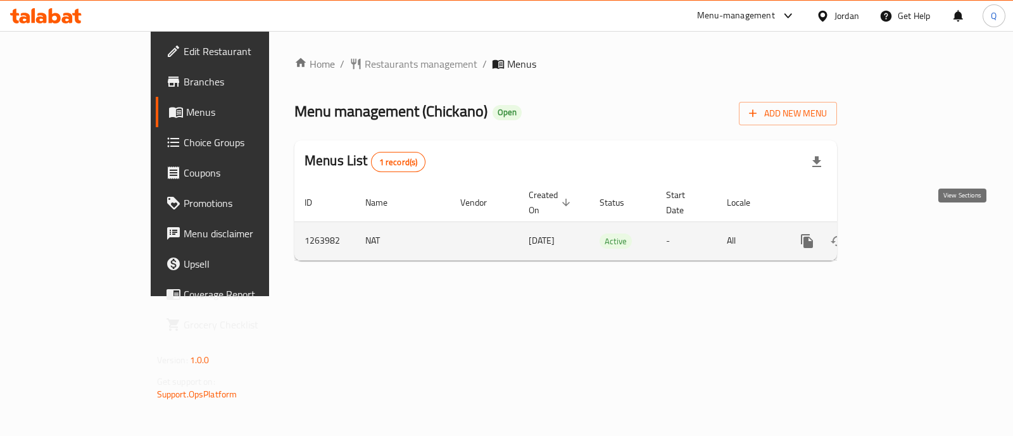
click at [906, 234] on icon "enhanced table" at bounding box center [897, 241] width 15 height 15
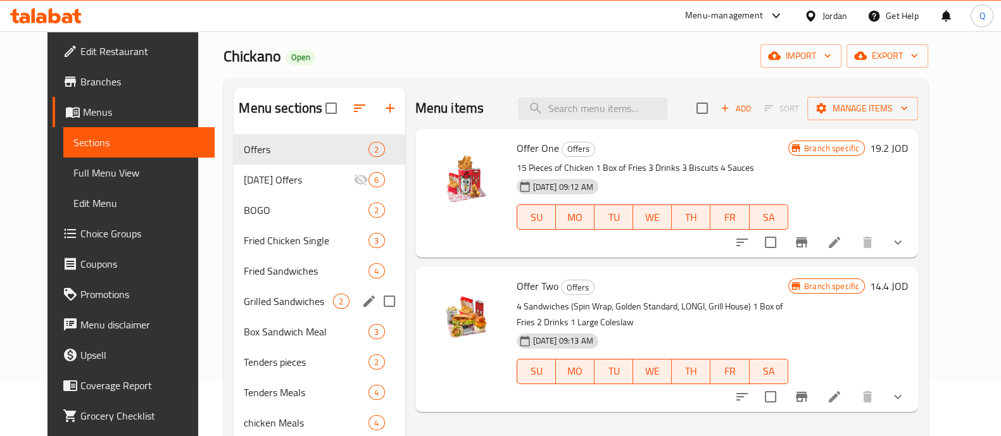
scroll to position [78, 0]
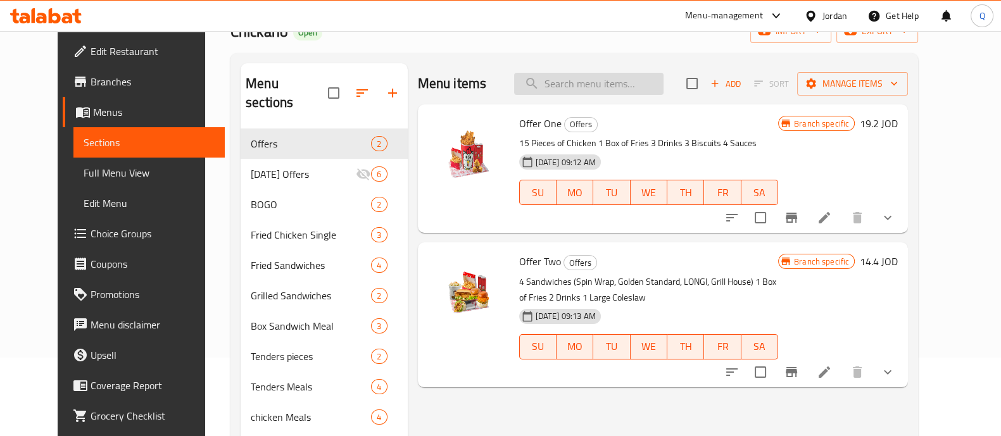
click at [599, 84] on input "search" at bounding box center [588, 84] width 149 height 22
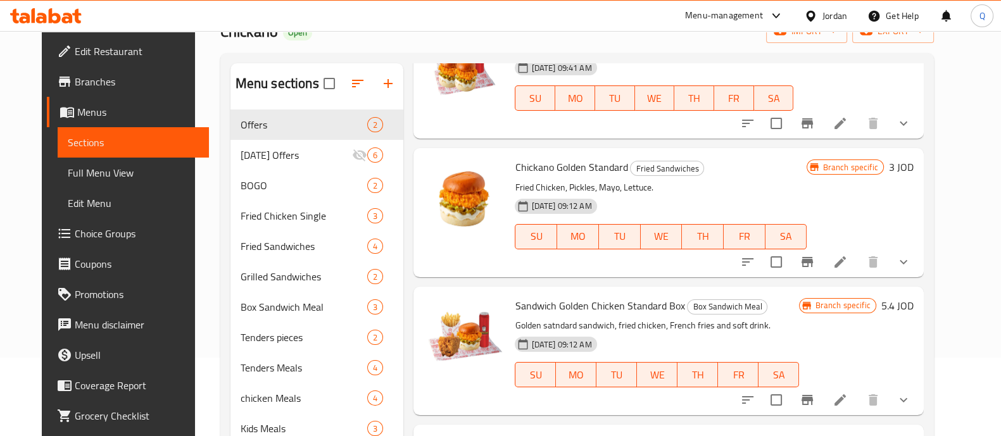
scroll to position [475, 0]
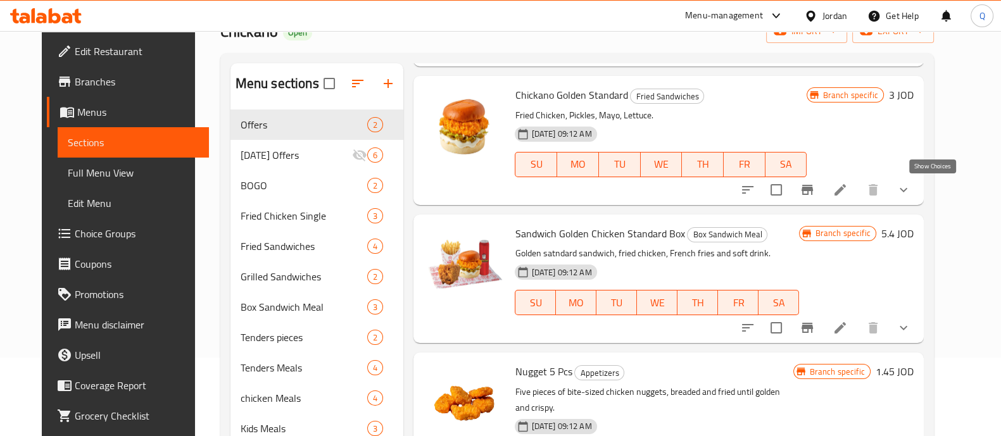
type input "golden"
click at [911, 184] on icon "show more" at bounding box center [902, 189] width 15 height 15
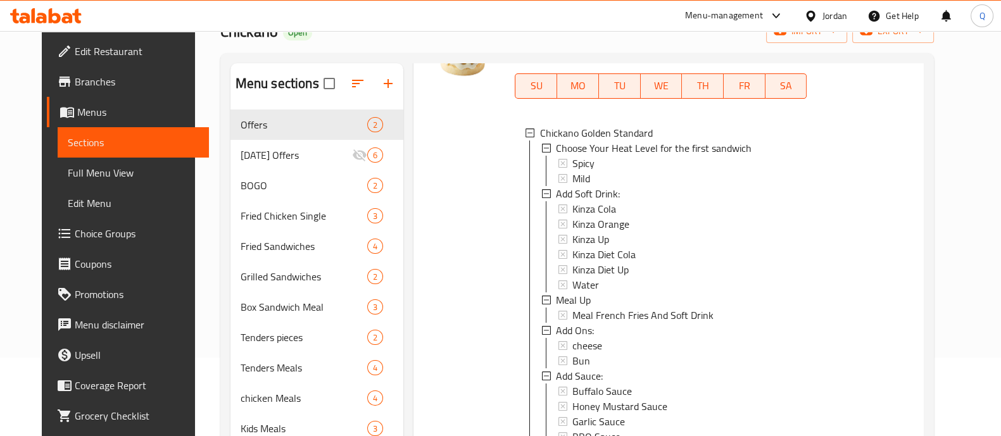
scroll to position [870, 0]
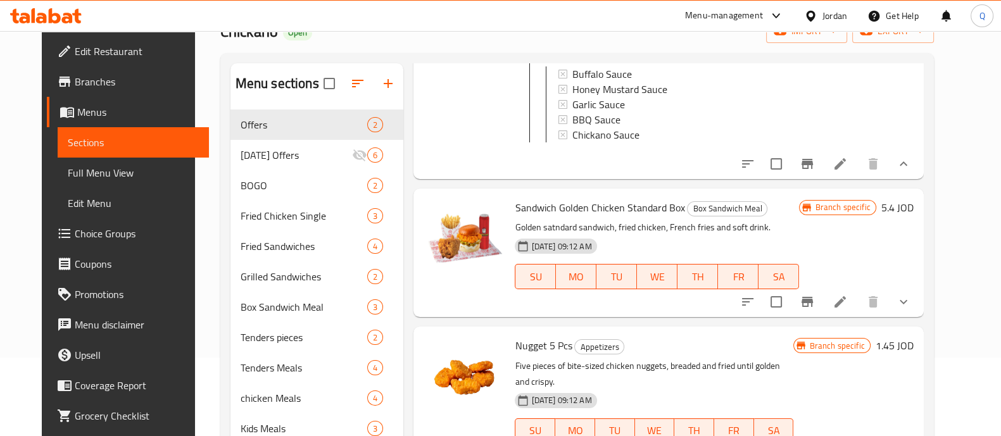
click at [858, 172] on li at bounding box center [839, 164] width 35 height 23
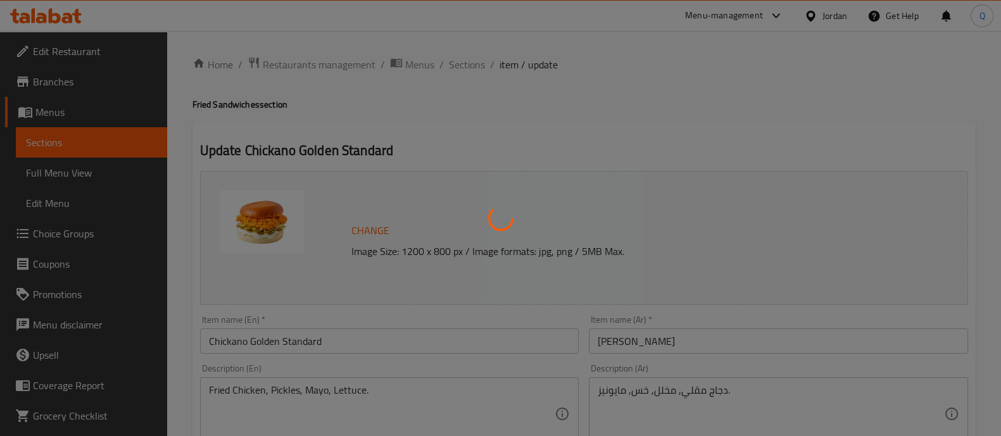
type input "اختر مستوى الحرارة المناسب للساندويتش الأول"
type input "1"
type input "أضافة مشروب غازي:"
type input "0"
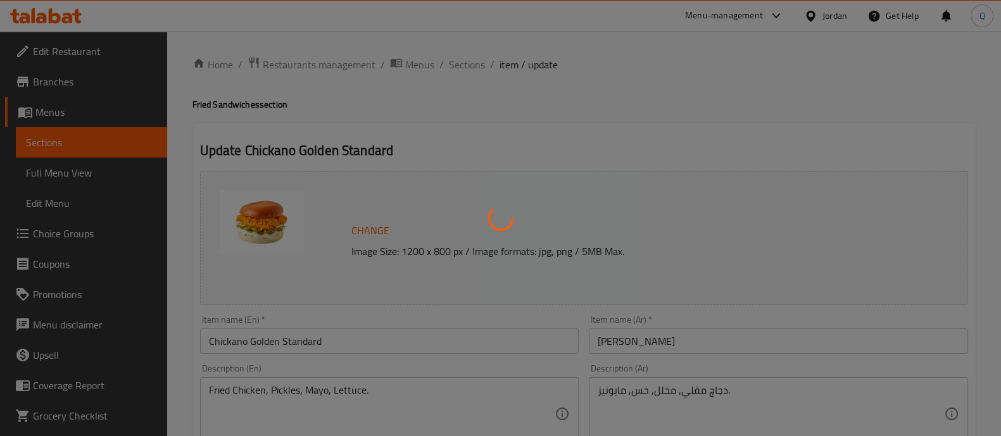
type input "4"
type input "أضافة وجبة"
type input "0"
type input "1"
type input "الاضافات"
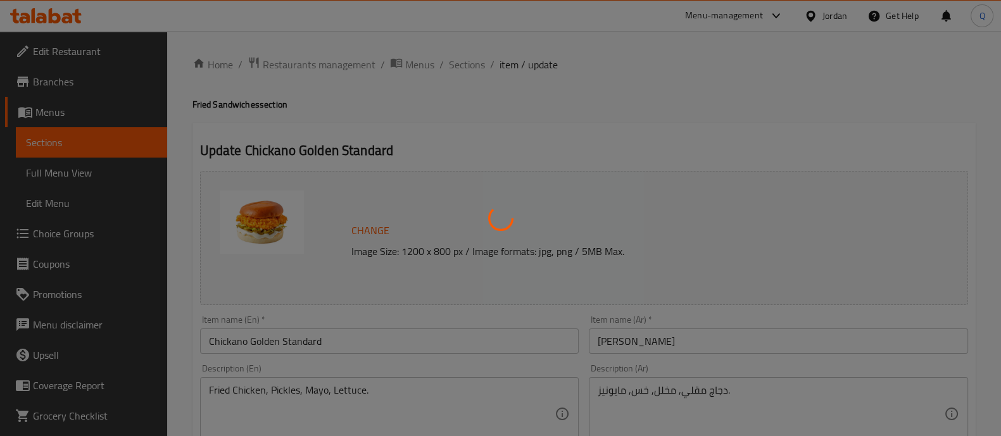
type input "0"
type input "2"
type input "أضافة صوص:"
type input "0"
type input "5"
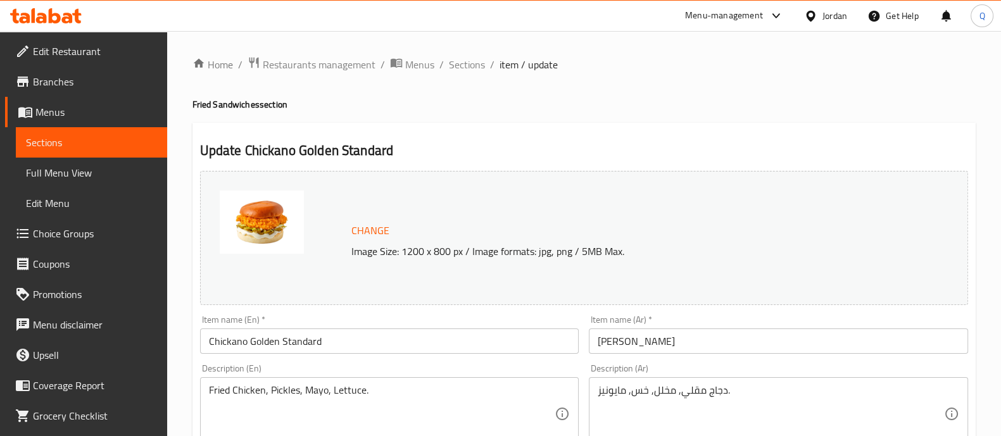
click at [113, 135] on span "Sections" at bounding box center [91, 142] width 131 height 15
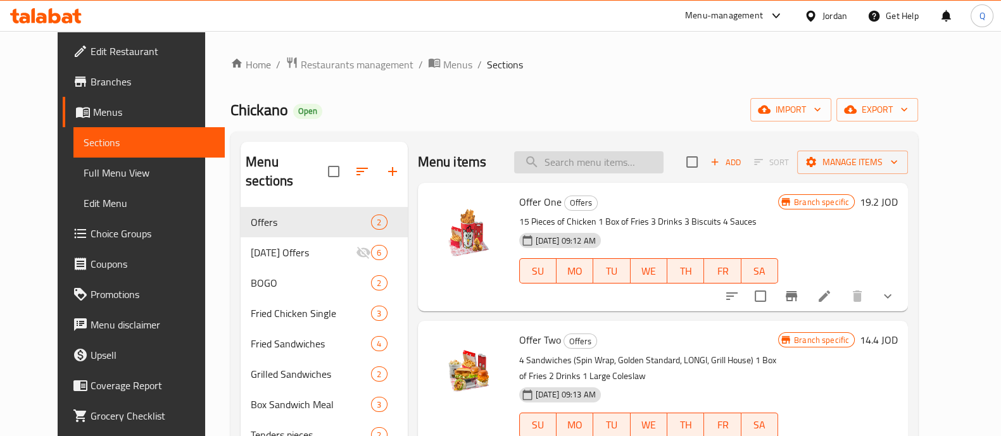
click at [606, 170] on input "search" at bounding box center [588, 162] width 149 height 22
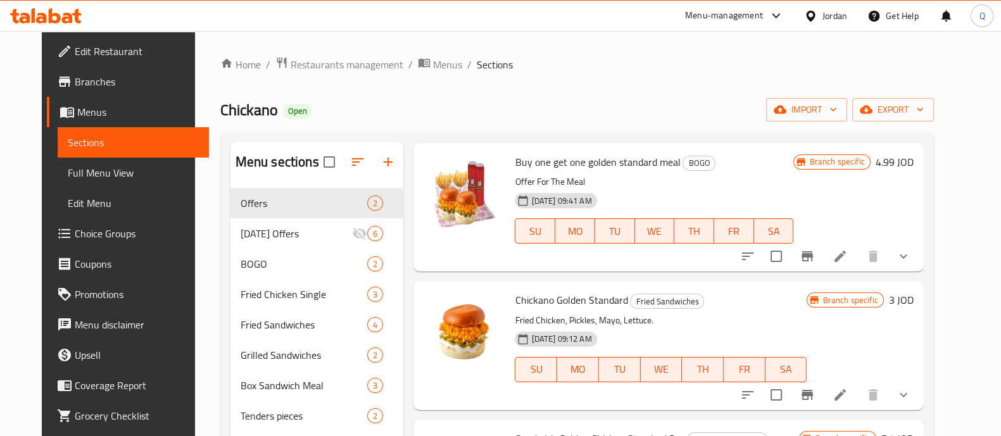
scroll to position [396, 0]
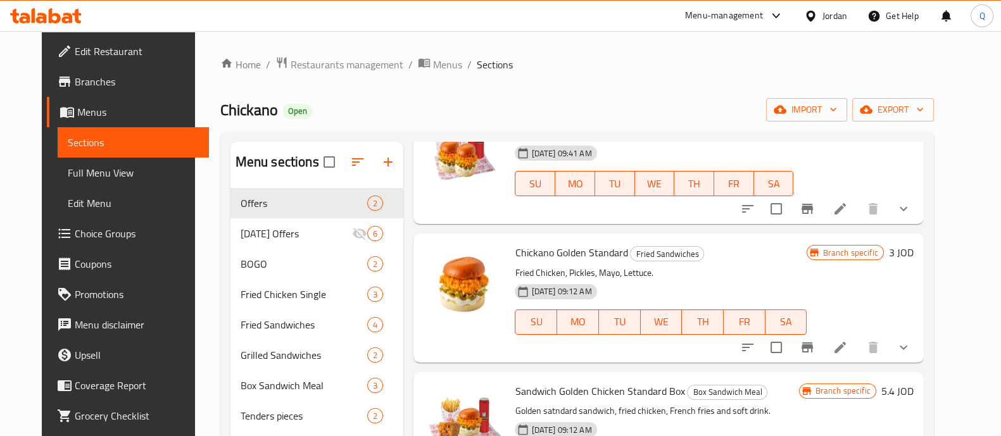
type input "golden"
click at [918, 356] on button "show more" at bounding box center [903, 347] width 30 height 30
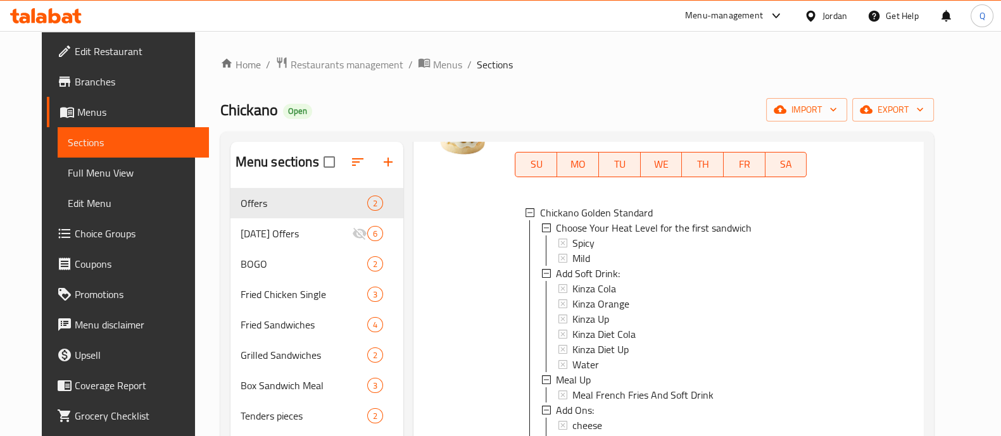
scroll to position [1, 0]
click at [542, 378] on icon at bounding box center [546, 378] width 9 height 9
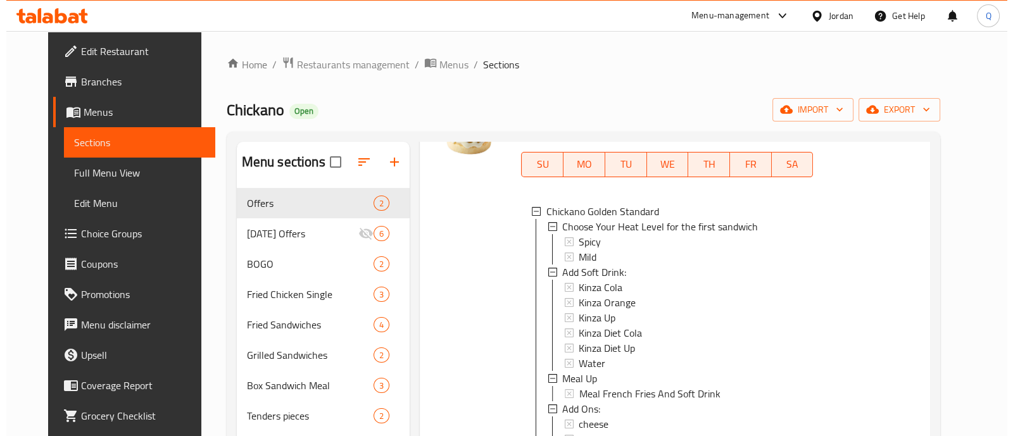
scroll to position [712, 0]
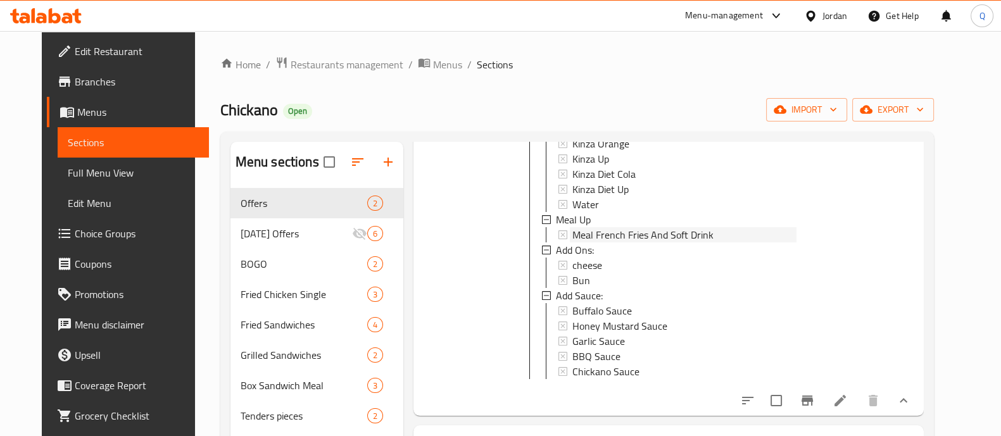
click at [590, 232] on span "Meal French Fries And Soft Drink" at bounding box center [642, 234] width 141 height 15
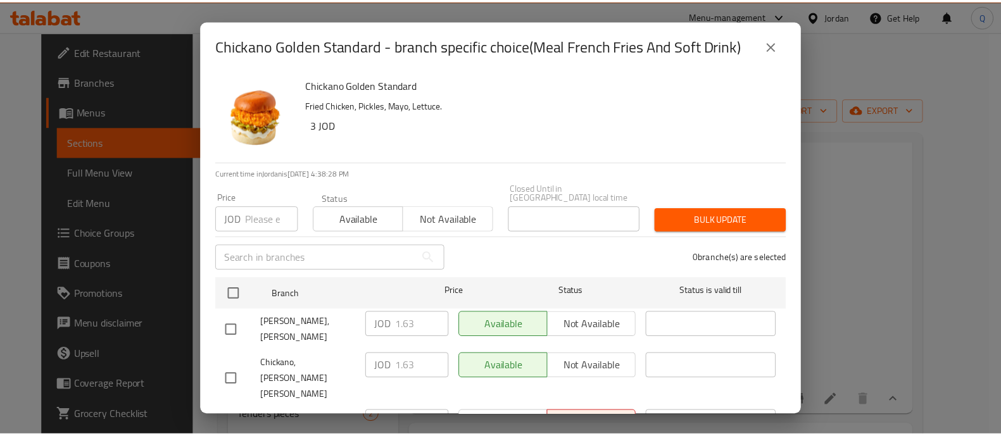
scroll to position [117, 0]
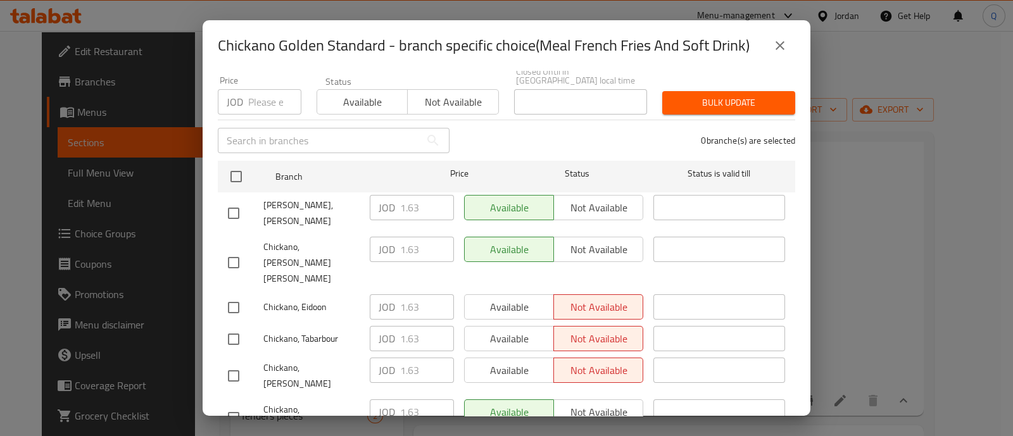
click at [240, 294] on input "checkbox" at bounding box center [233, 307] width 27 height 27
checkbox input "true"
click at [235, 326] on input "checkbox" at bounding box center [233, 339] width 27 height 27
checkbox input "true"
click at [230, 363] on input "checkbox" at bounding box center [233, 376] width 27 height 27
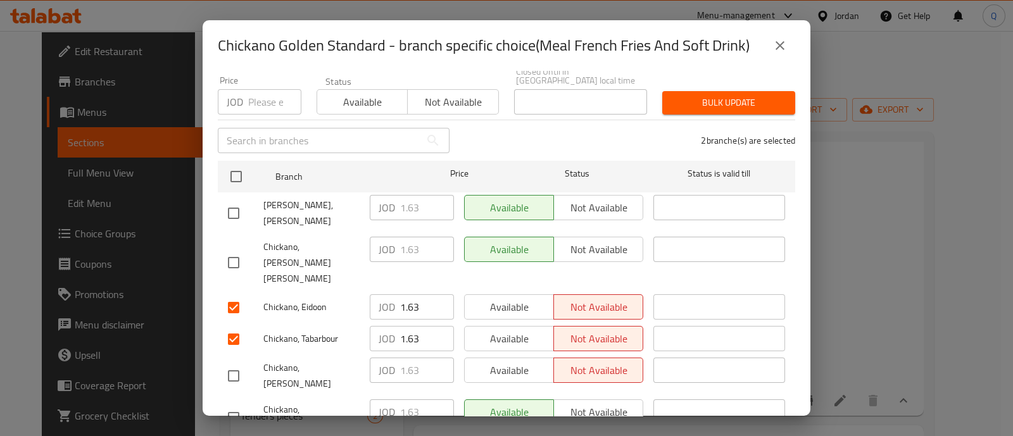
checkbox input "true"
click at [490, 298] on span "Available" at bounding box center [509, 307] width 79 height 18
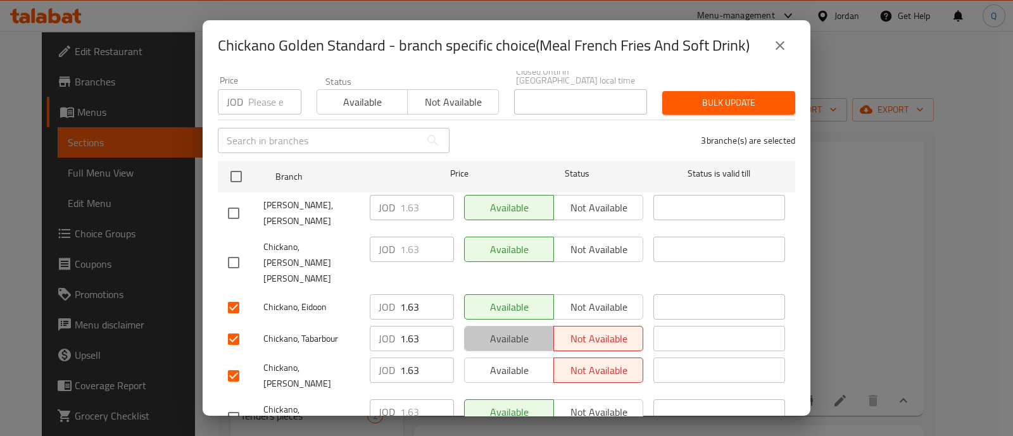
click at [495, 330] on span "Available" at bounding box center [509, 339] width 79 height 18
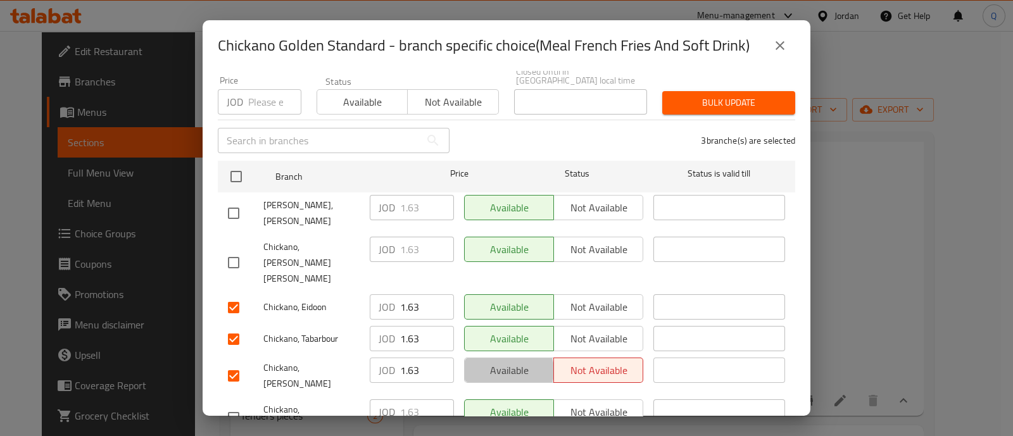
click at [500, 361] on span "Available" at bounding box center [509, 370] width 79 height 18
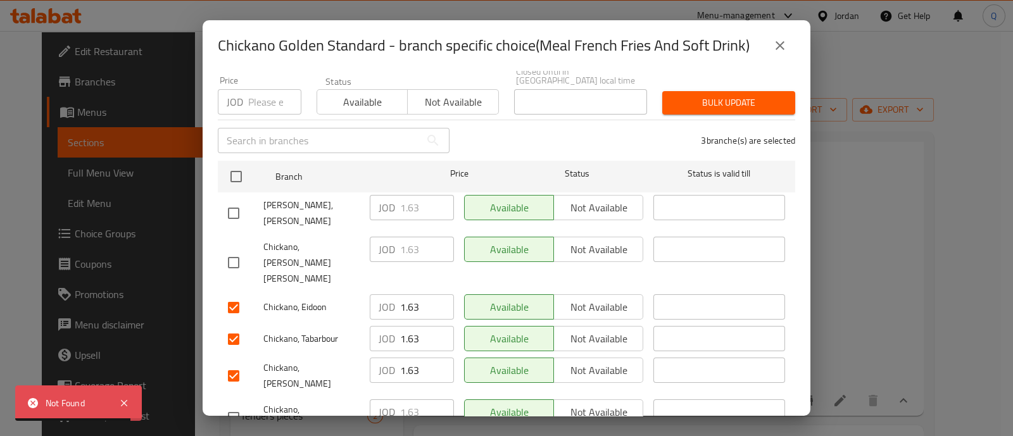
click at [977, 204] on div "Chickano Golden Standard - branch specific choice(Meal French Fries And Soft Dr…" at bounding box center [506, 218] width 1013 height 436
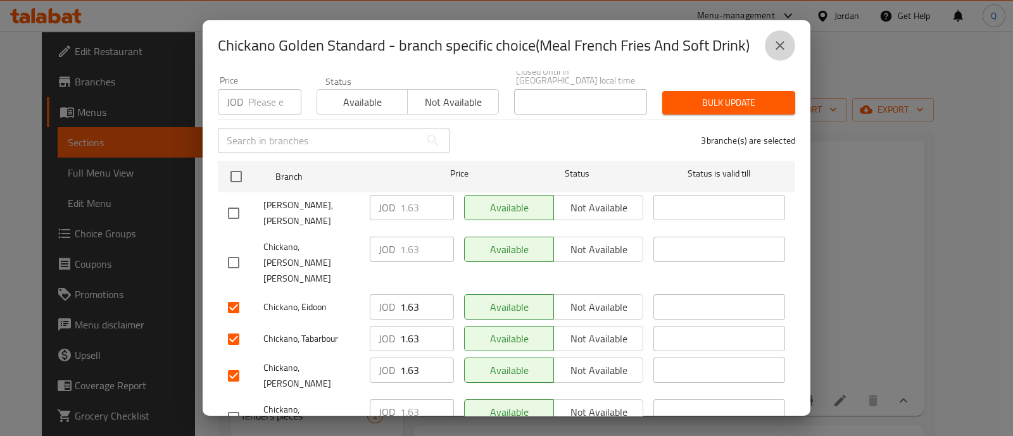
click at [785, 41] on icon "close" at bounding box center [779, 45] width 15 height 15
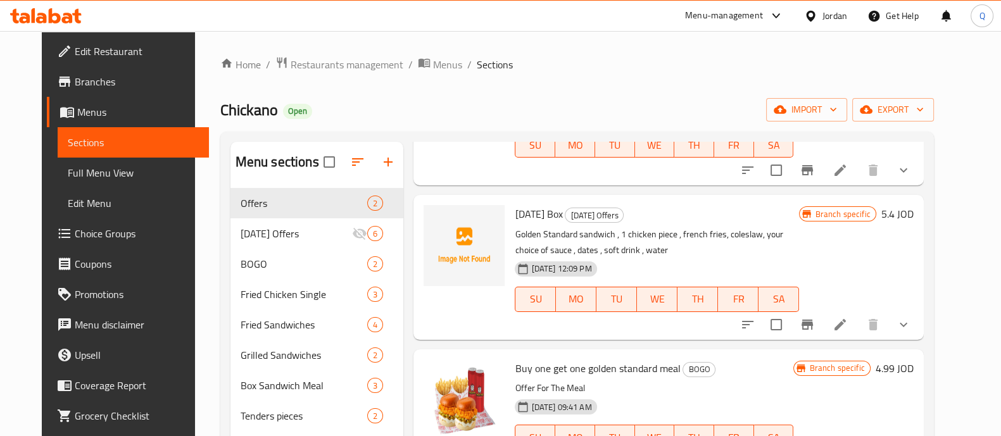
scroll to position [0, 0]
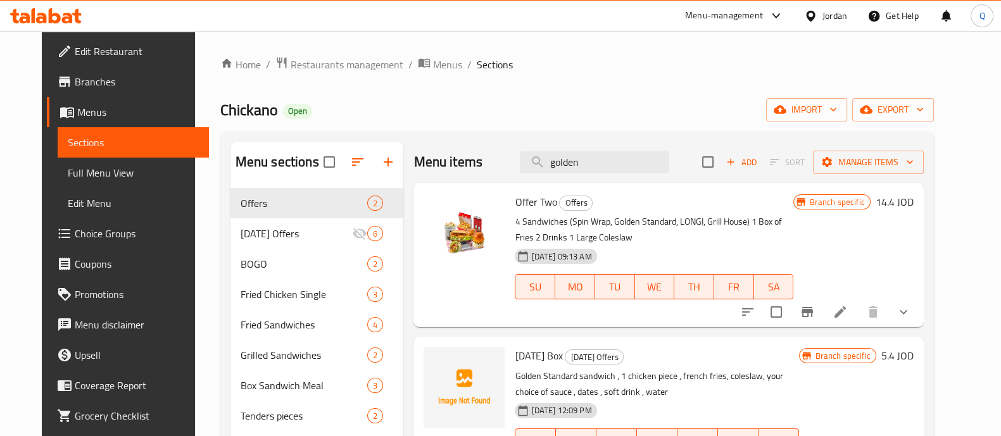
drag, startPoint x: 601, startPoint y: 160, endPoint x: 329, endPoint y: 104, distance: 277.3
click at [329, 104] on div "Home / Restaurants management / Menus / Sections Chickano Open import export Me…" at bounding box center [576, 387] width 713 height 663
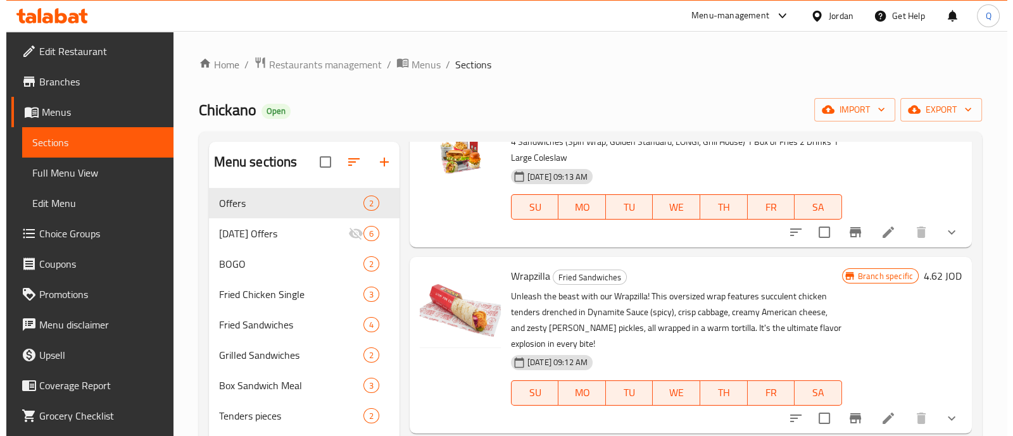
scroll to position [237, 0]
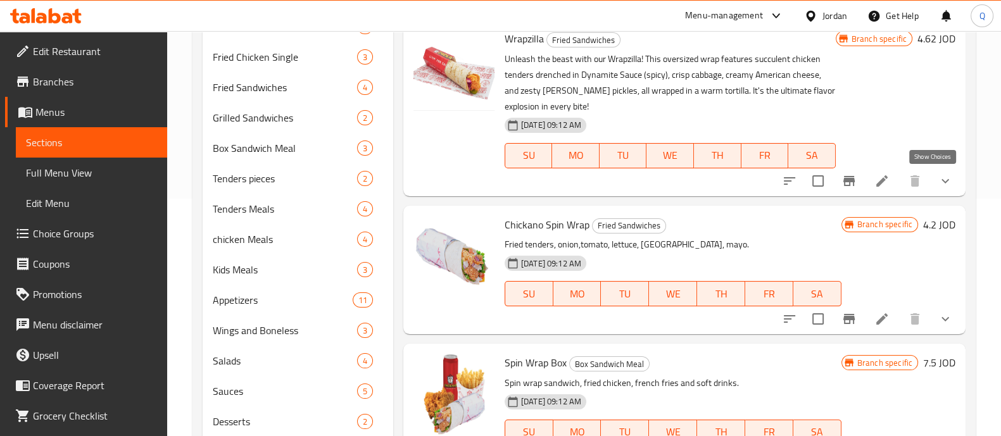
type input "rap"
click at [937, 181] on icon "show more" at bounding box center [944, 180] width 15 height 15
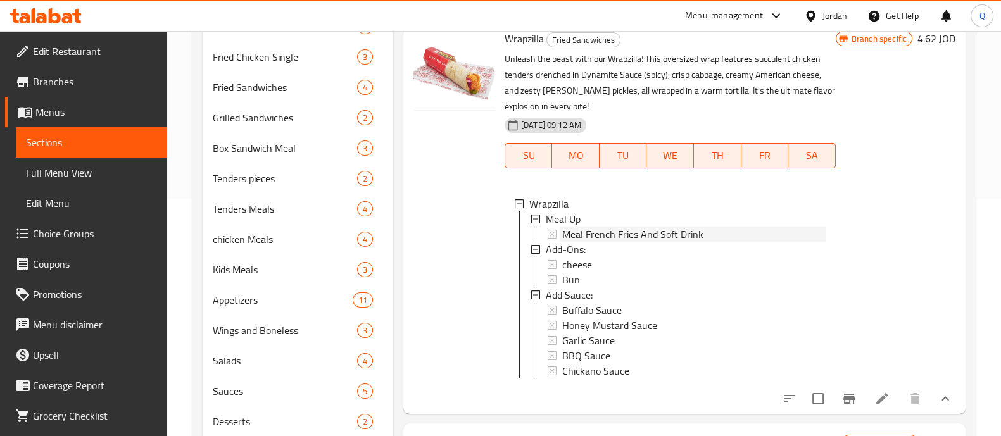
click at [549, 232] on icon at bounding box center [551, 234] width 9 height 9
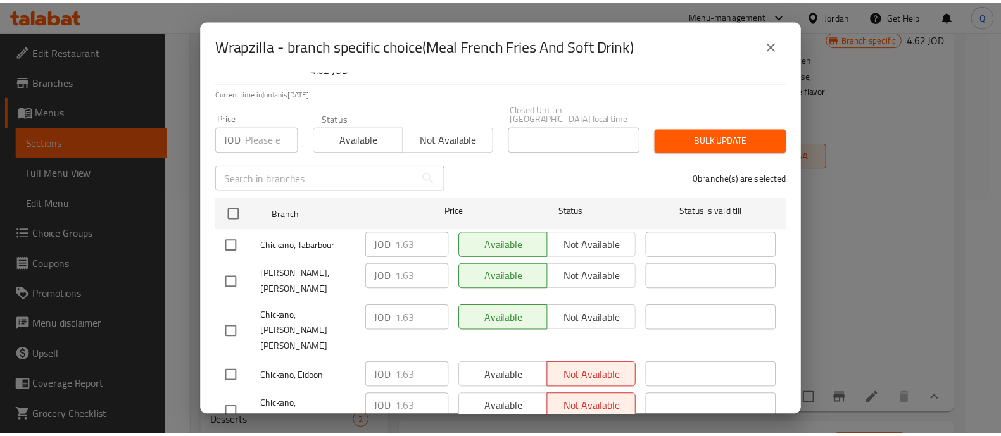
scroll to position [126, 0]
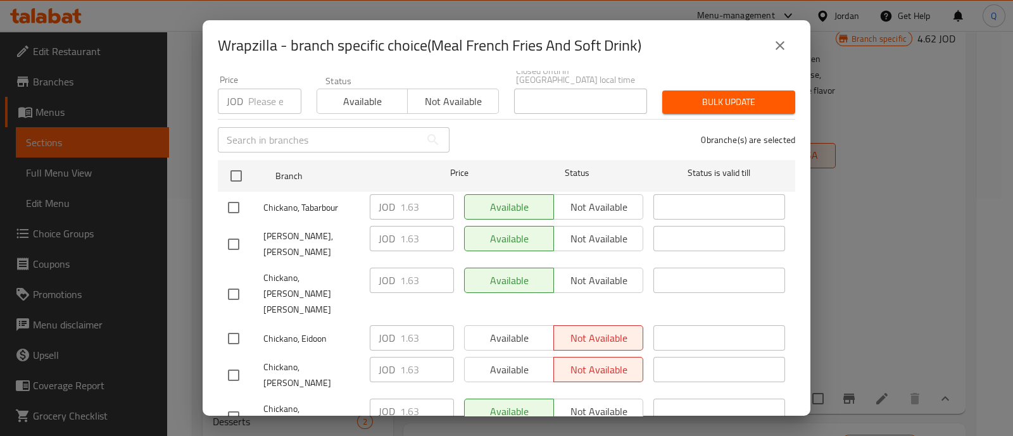
click at [231, 325] on input "checkbox" at bounding box center [233, 338] width 27 height 27
checkbox input "true"
click at [240, 362] on input "checkbox" at bounding box center [233, 375] width 27 height 27
checkbox input "true"
click at [479, 329] on span "Available" at bounding box center [509, 338] width 79 height 18
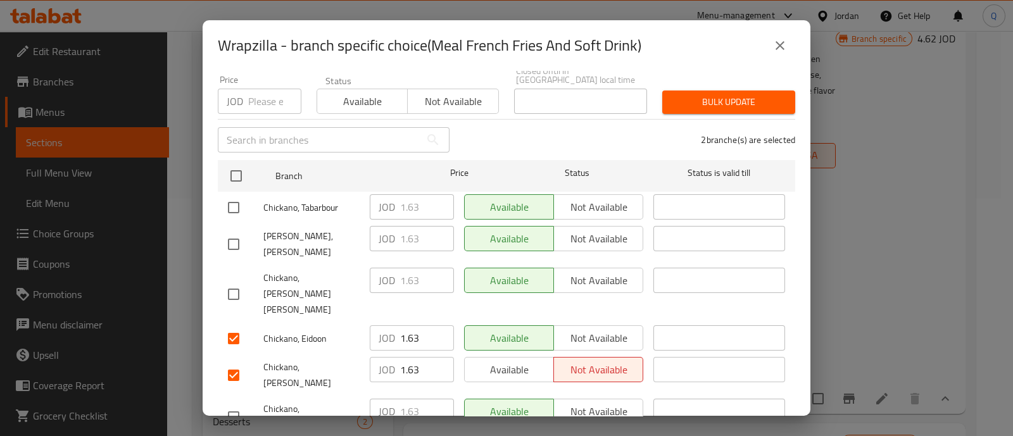
click at [500, 352] on div "Available Not available" at bounding box center [553, 375] width 189 height 47
click at [500, 361] on span "Available" at bounding box center [509, 370] width 79 height 18
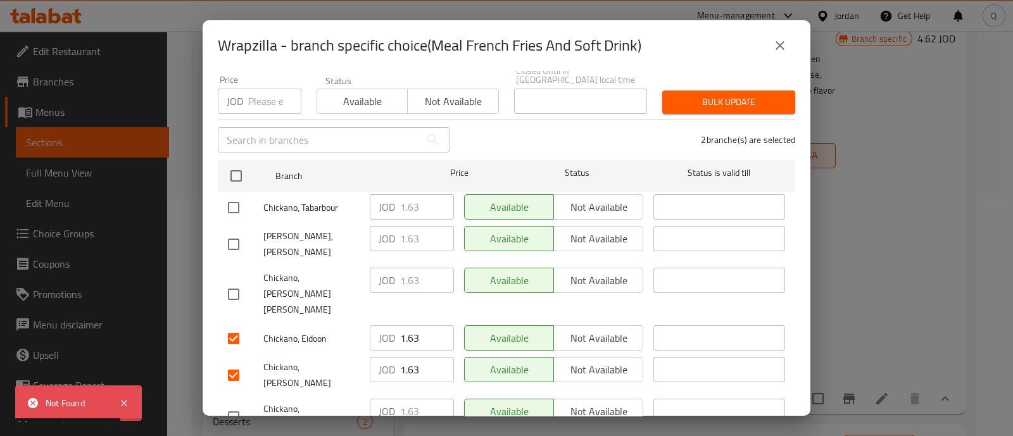
click at [612, 325] on button "Not available" at bounding box center [598, 337] width 90 height 25
click at [611, 361] on span "Not available" at bounding box center [598, 370] width 79 height 18
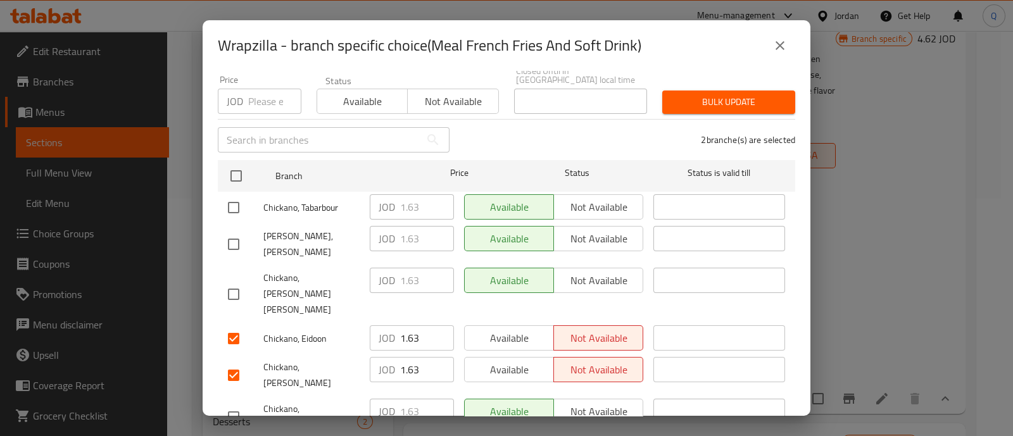
click at [512, 329] on span "Available" at bounding box center [509, 338] width 79 height 18
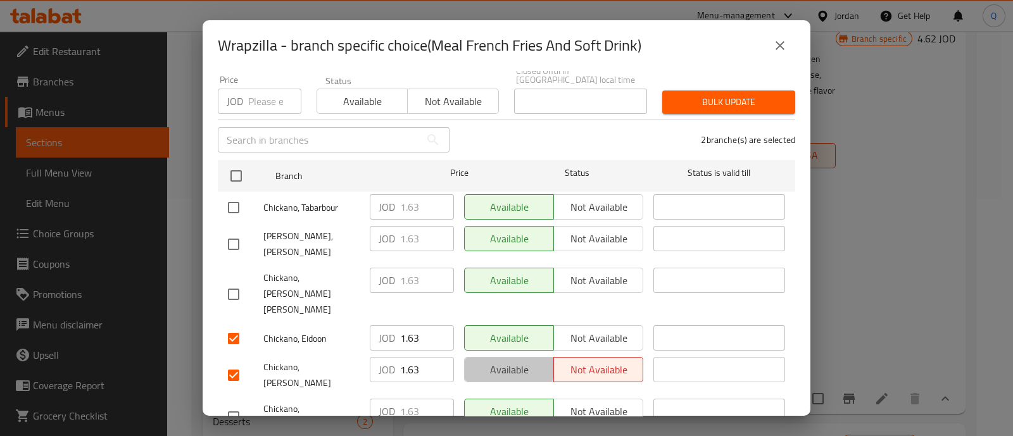
click at [495, 361] on span "Available" at bounding box center [509, 370] width 79 height 18
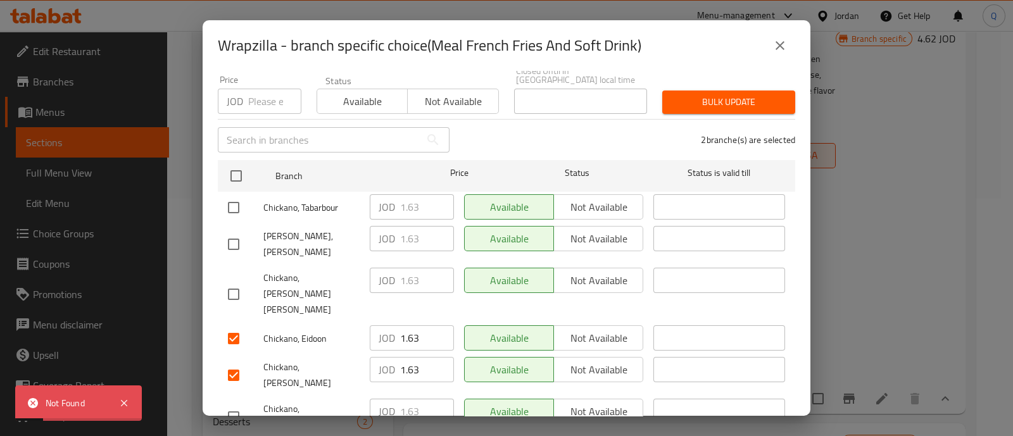
click at [896, 163] on div "Wrapzilla - branch specific choice(Meal French Fries And Soft Drink) Wrapzilla …" at bounding box center [506, 218] width 1013 height 436
click at [787, 43] on icon "close" at bounding box center [779, 45] width 15 height 15
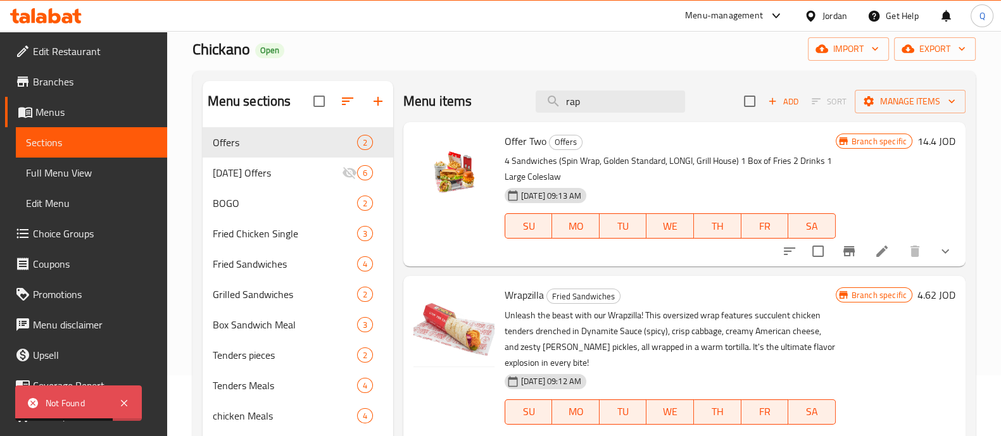
scroll to position [0, 0]
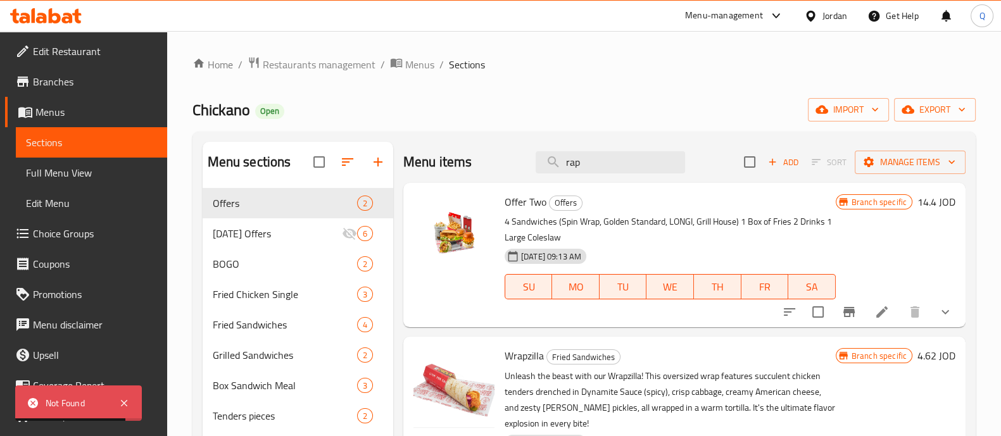
drag, startPoint x: 592, startPoint y: 167, endPoint x: 514, endPoint y: 167, distance: 77.8
click at [514, 167] on div "Menu items rap Add Sort Manage items" at bounding box center [684, 162] width 562 height 41
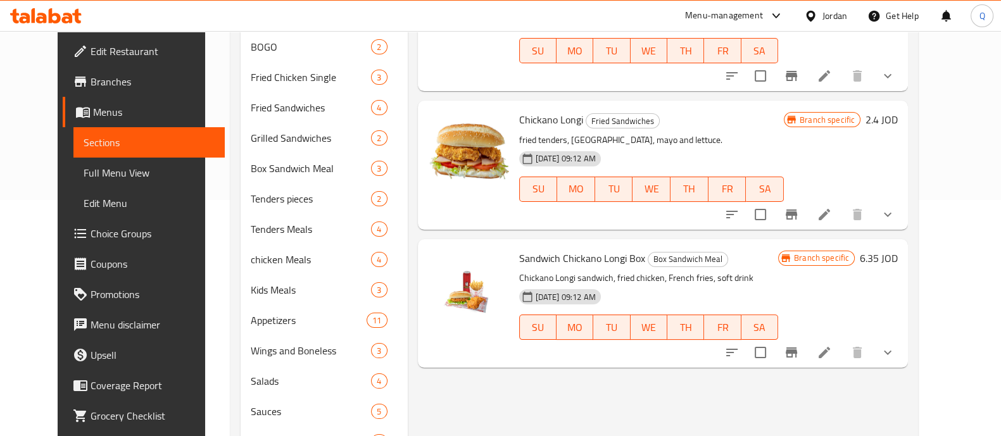
scroll to position [237, 0]
type input "long"
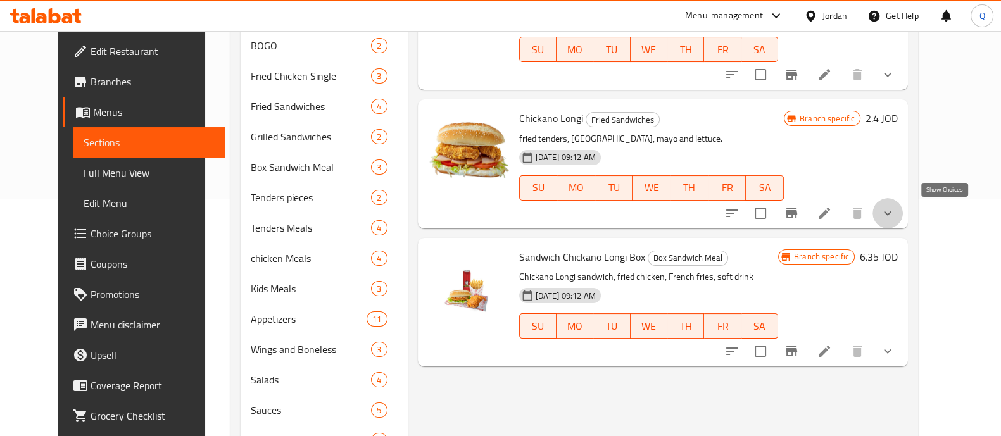
click at [895, 220] on icon "show more" at bounding box center [887, 213] width 15 height 15
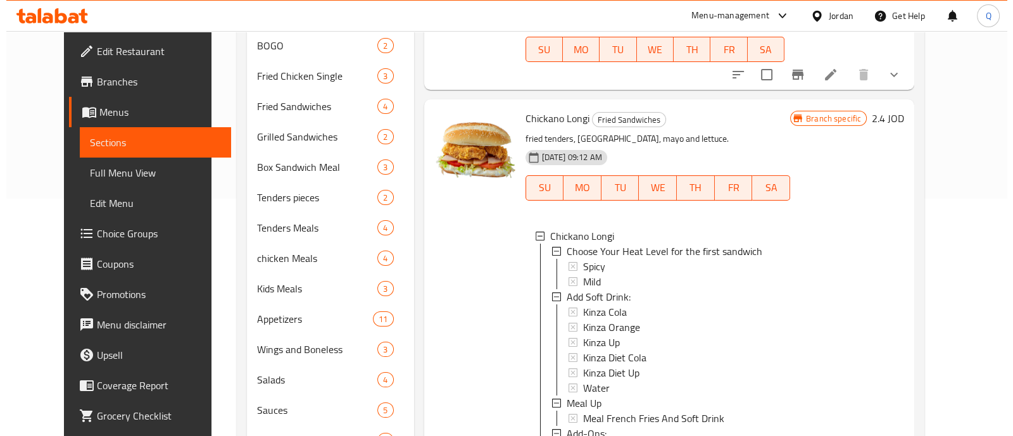
scroll to position [1, 0]
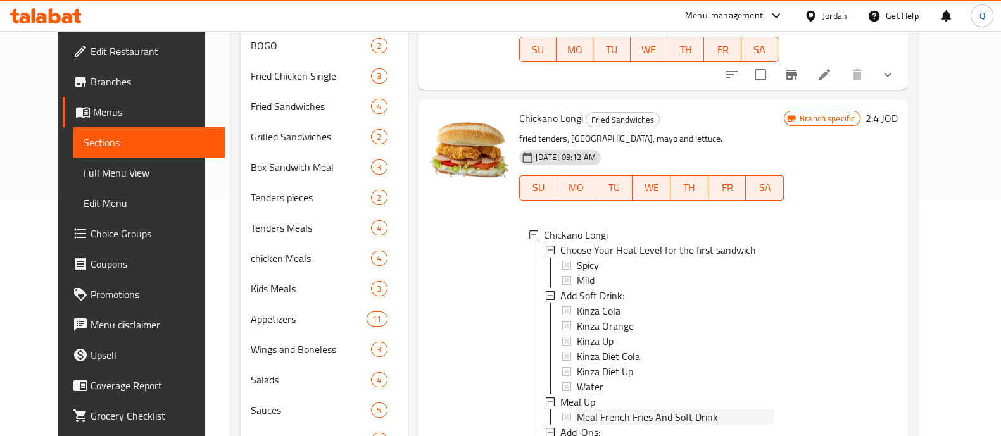
click at [562, 418] on icon at bounding box center [566, 417] width 9 height 9
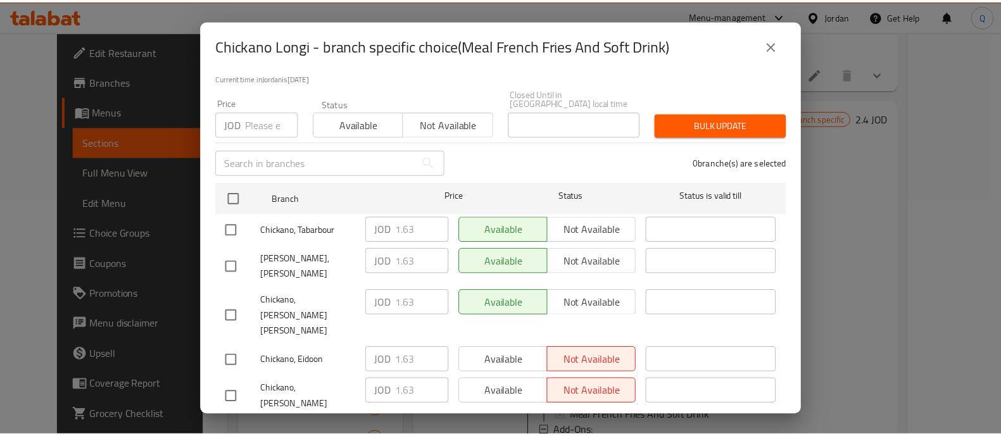
scroll to position [117, 0]
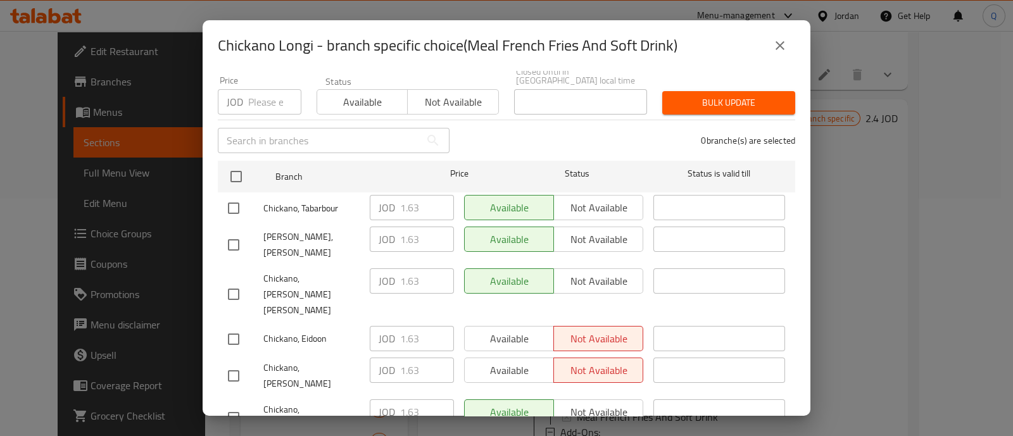
click at [247, 326] on div at bounding box center [245, 339] width 35 height 27
click at [239, 326] on input "checkbox" at bounding box center [233, 339] width 27 height 27
checkbox input "true"
click at [234, 363] on input "checkbox" at bounding box center [233, 376] width 27 height 27
checkbox input "true"
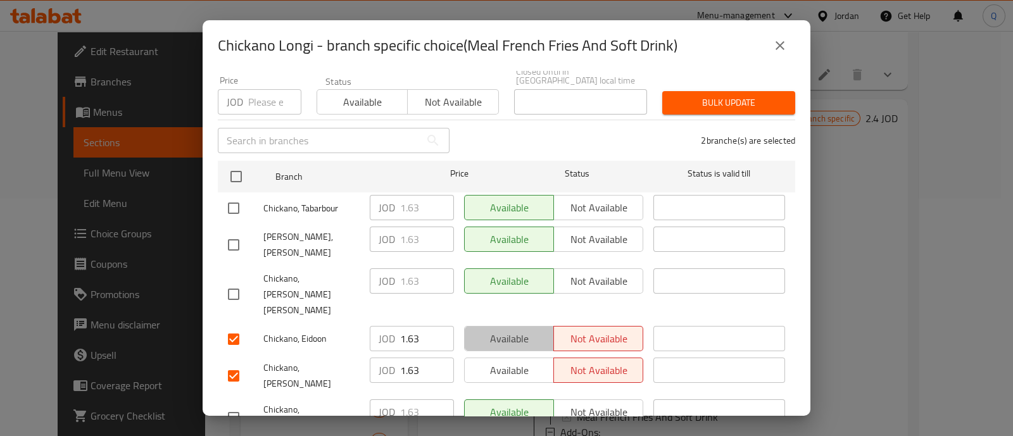
click at [522, 330] on span "Available" at bounding box center [509, 339] width 79 height 18
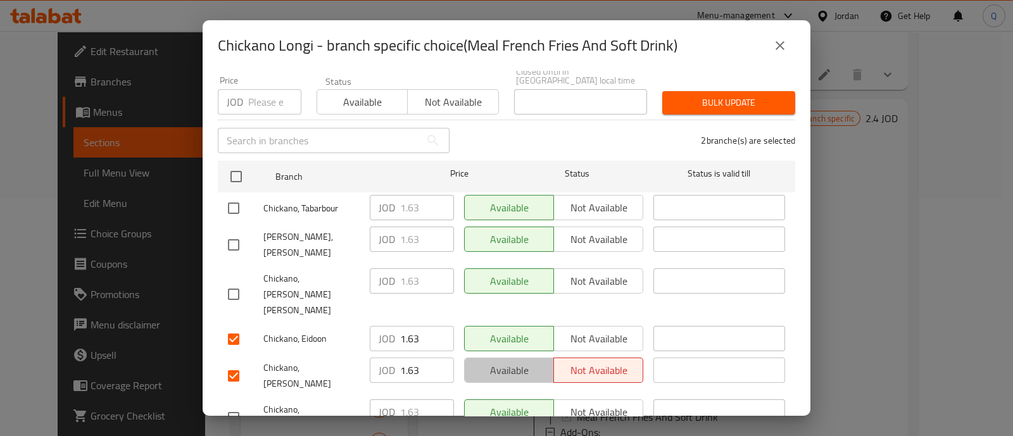
click at [516, 361] on span "Available" at bounding box center [509, 370] width 79 height 18
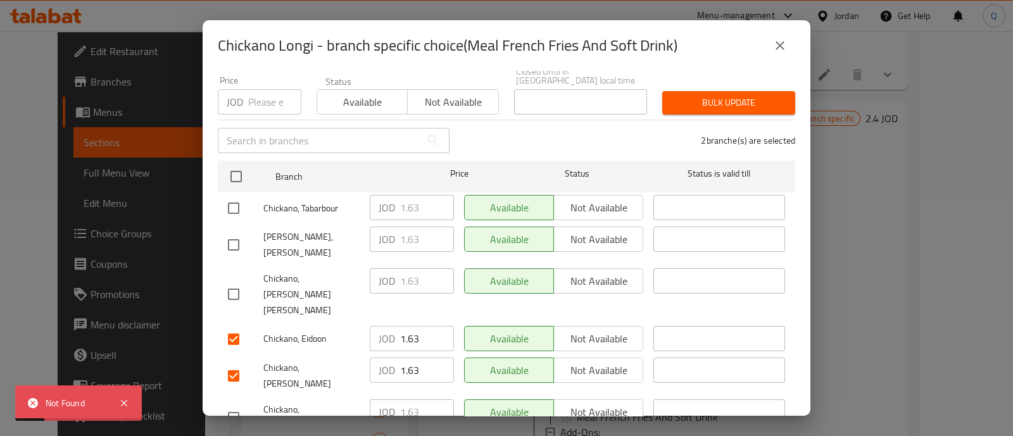
click at [787, 42] on button "close" at bounding box center [779, 45] width 30 height 30
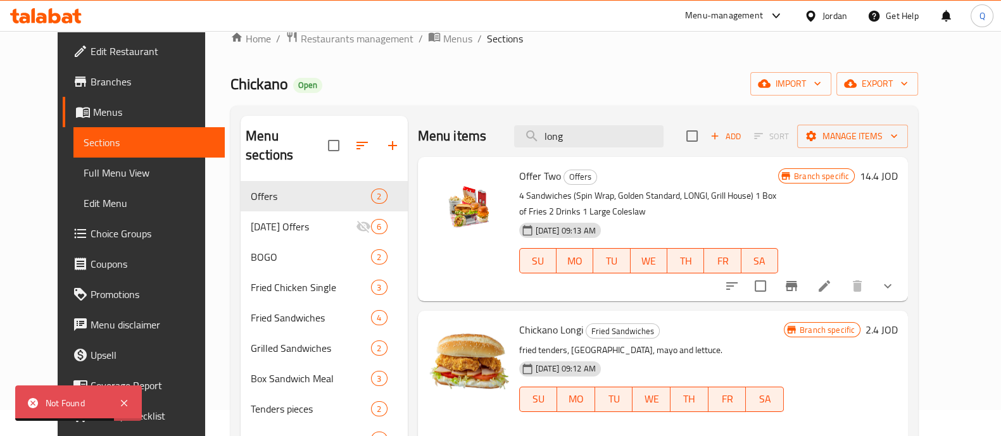
scroll to position [0, 0]
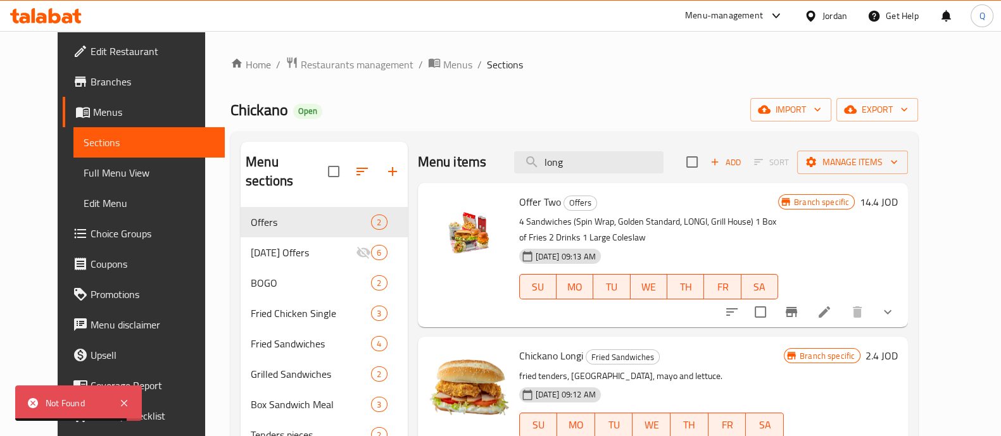
drag, startPoint x: 589, startPoint y: 171, endPoint x: 508, endPoint y: 180, distance: 80.9
click at [508, 180] on div "Menu items long Add Sort Manage items" at bounding box center [663, 162] width 490 height 41
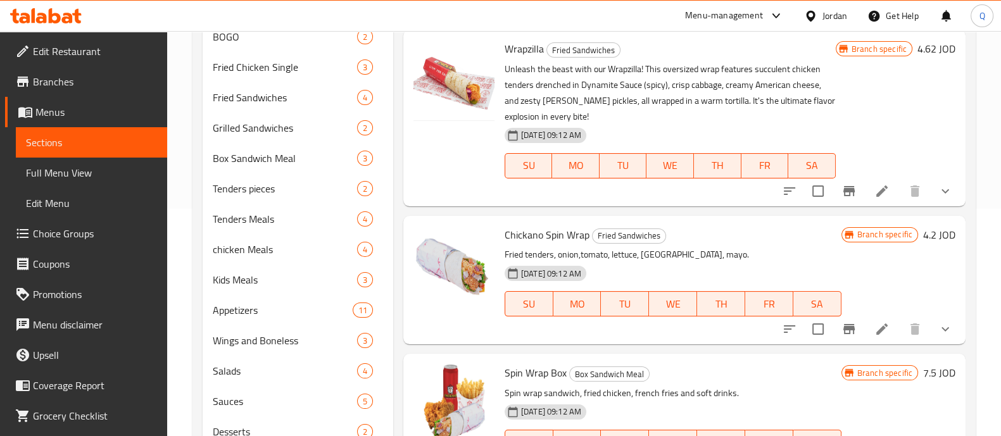
scroll to position [308, 0]
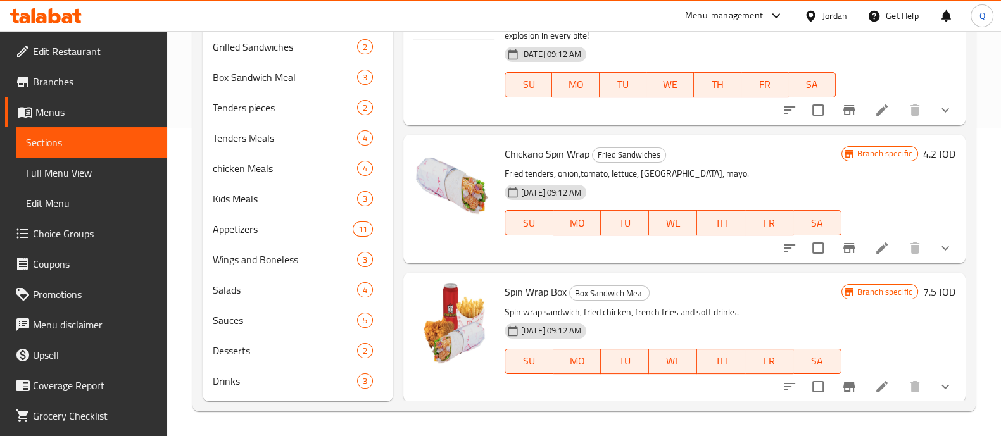
type input "wra"
click at [937, 250] on icon "show more" at bounding box center [944, 247] width 15 height 15
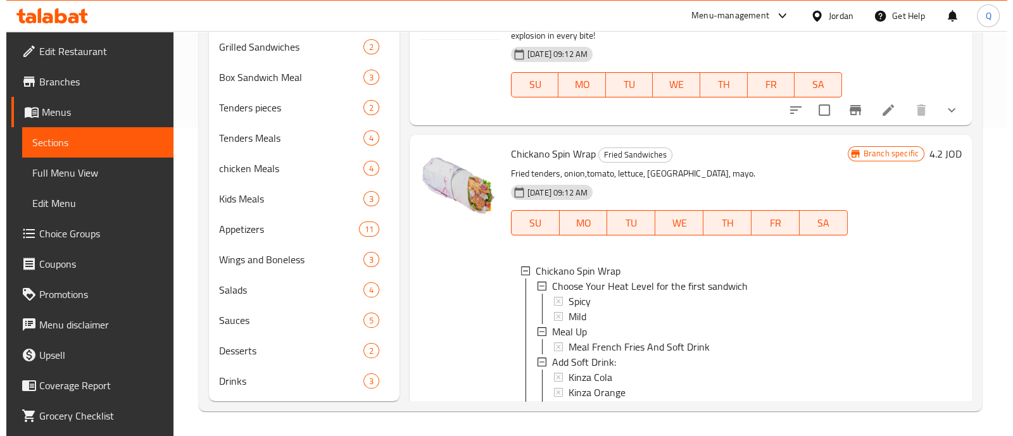
scroll to position [1, 0]
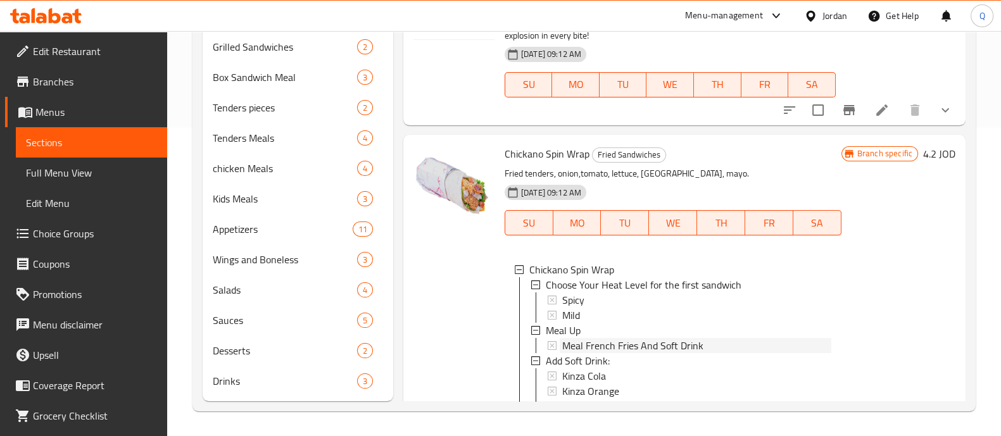
click at [557, 343] on div "Meal French Fries And Soft Drink" at bounding box center [689, 345] width 284 height 15
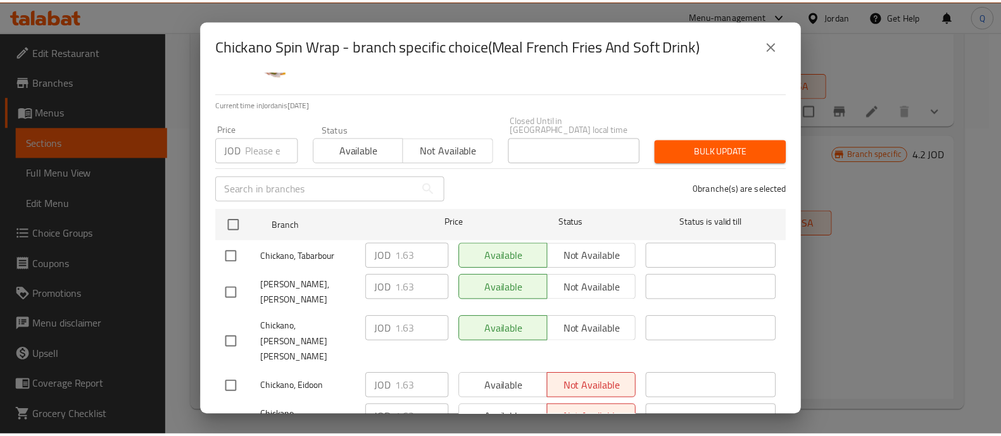
scroll to position [117, 0]
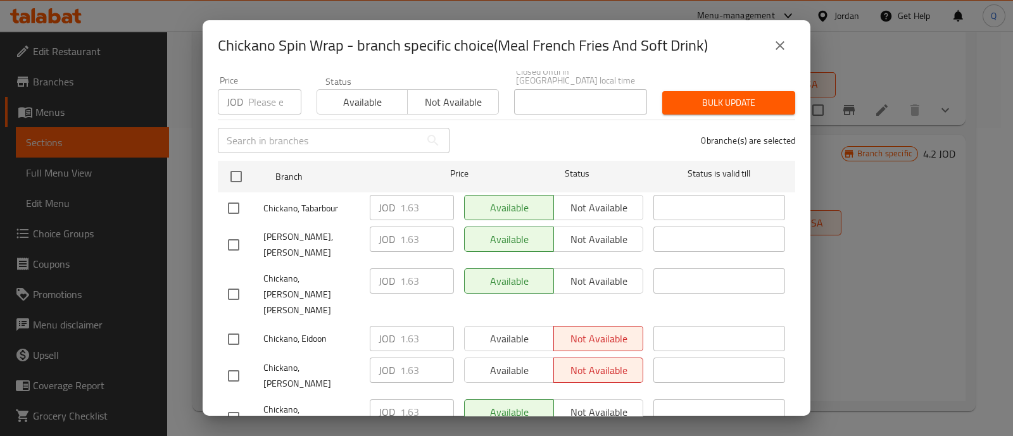
click at [365, 353] on div "JOD 1.63 ​" at bounding box center [412, 376] width 94 height 47
click at [517, 326] on div "Available Not available" at bounding box center [553, 338] width 179 height 25
click at [237, 326] on input "checkbox" at bounding box center [233, 339] width 27 height 27
checkbox input "true"
click at [231, 363] on input "checkbox" at bounding box center [233, 376] width 27 height 27
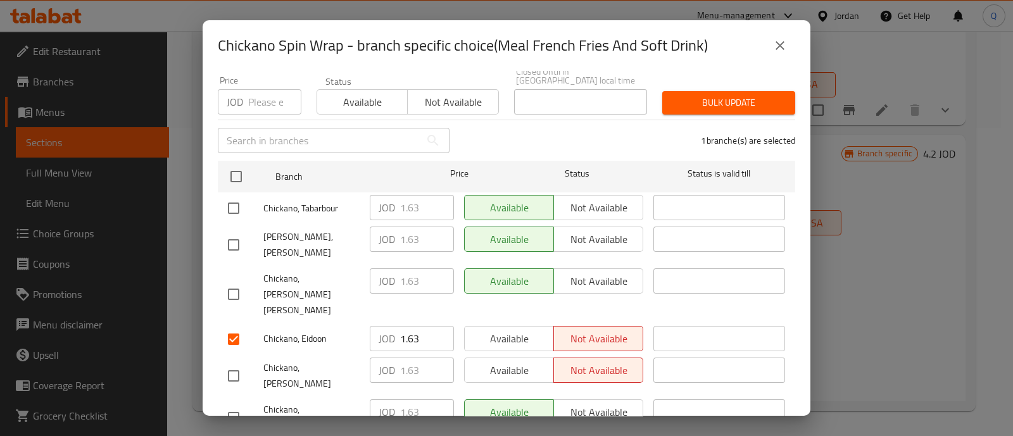
checkbox input "true"
click at [522, 330] on span "Available" at bounding box center [509, 339] width 79 height 18
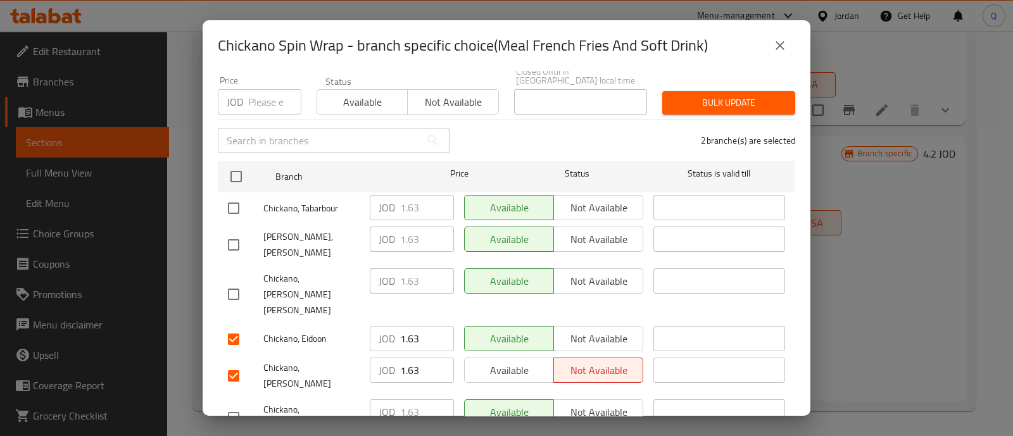
click at [511, 361] on span "Available" at bounding box center [509, 370] width 79 height 18
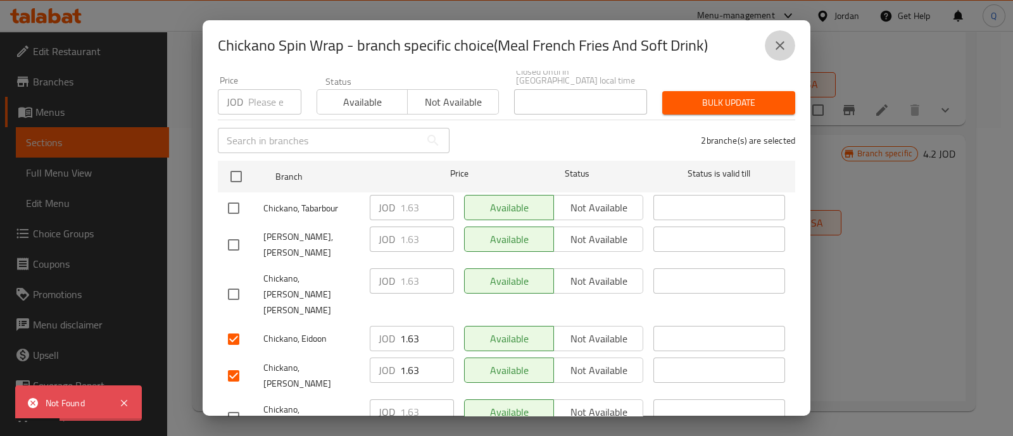
click at [775, 40] on icon "close" at bounding box center [779, 45] width 15 height 15
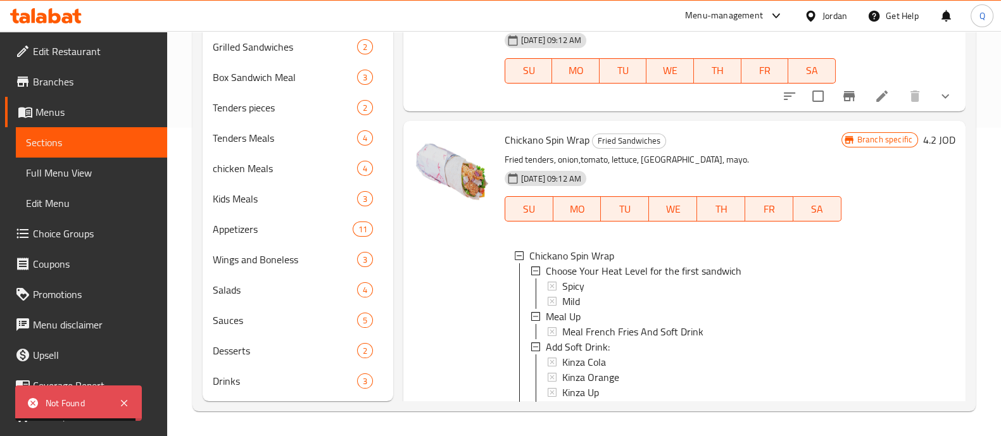
scroll to position [0, 0]
